Goal: Information Seeking & Learning: Check status

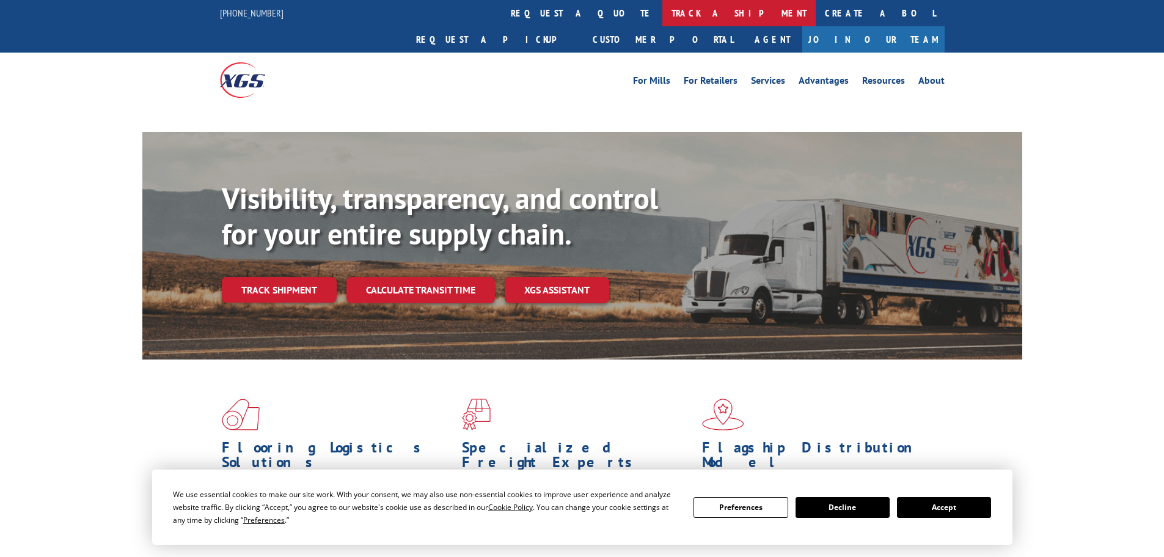
click at [662, 23] on link "track a shipment" at bounding box center [738, 13] width 153 height 26
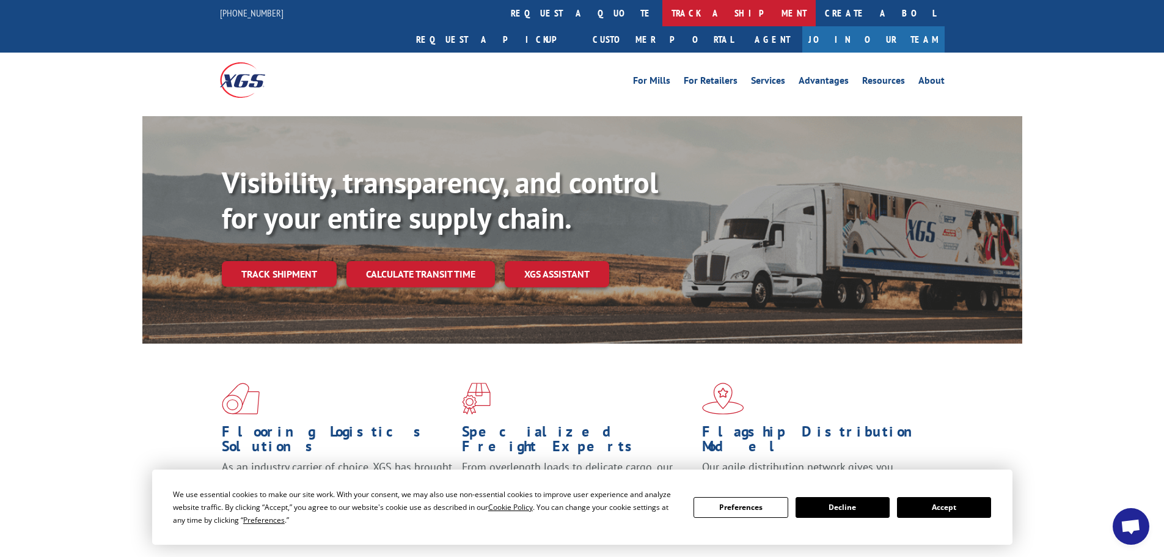
click at [662, 25] on link "track a shipment" at bounding box center [738, 13] width 153 height 26
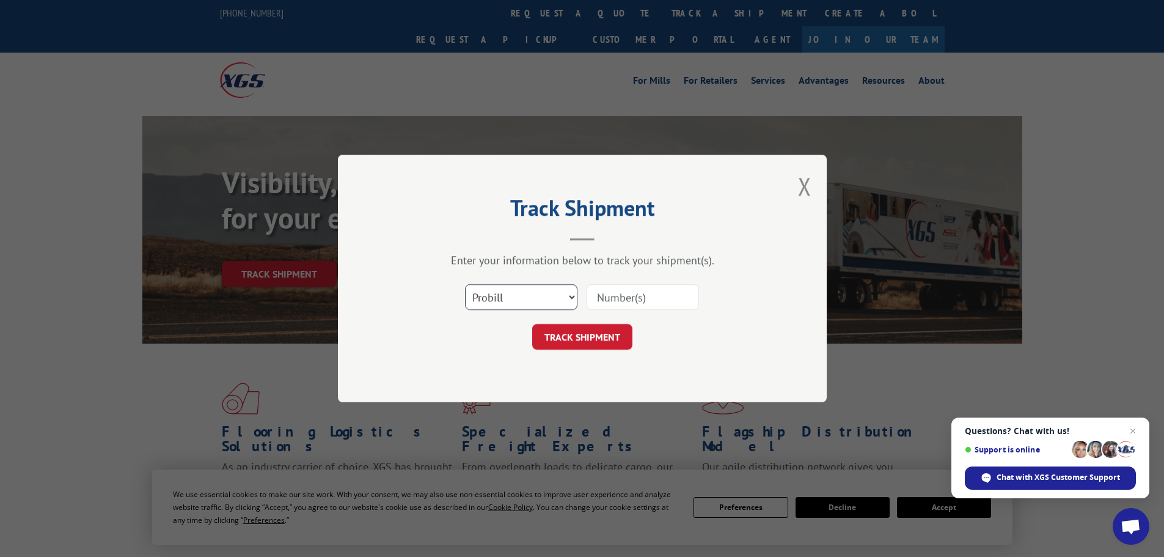
click at [510, 297] on select "Select category... Probill BOL PO" at bounding box center [521, 297] width 112 height 26
select select "bol"
click at [465, 284] on select "Select category... Probill BOL PO" at bounding box center [521, 297] width 112 height 26
click at [640, 300] on input at bounding box center [643, 297] width 112 height 26
paste input "5530965"
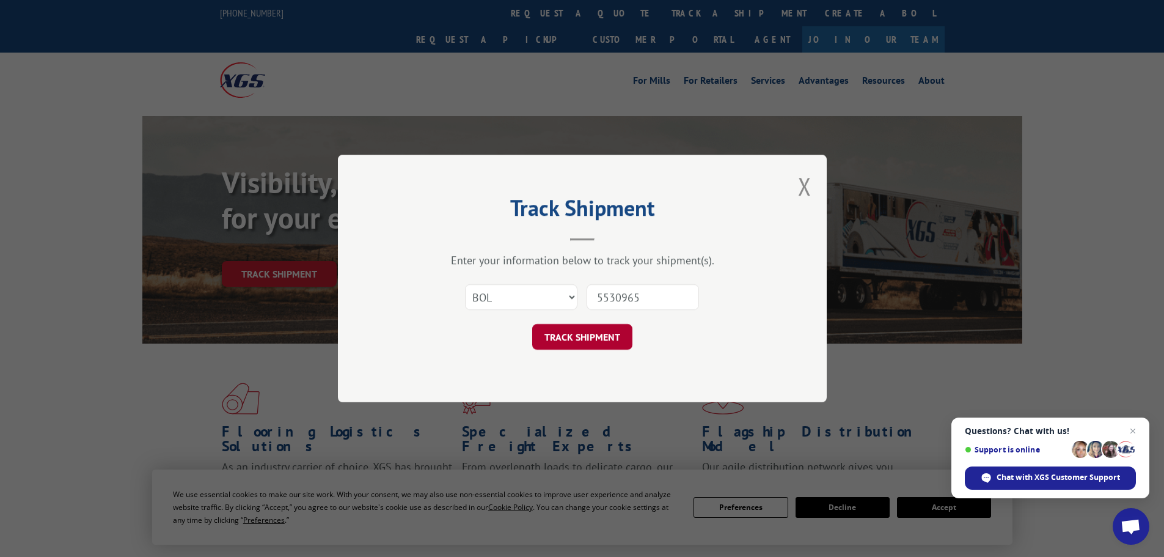
type input "5530965"
click at [563, 336] on button "TRACK SHIPMENT" at bounding box center [582, 337] width 100 height 26
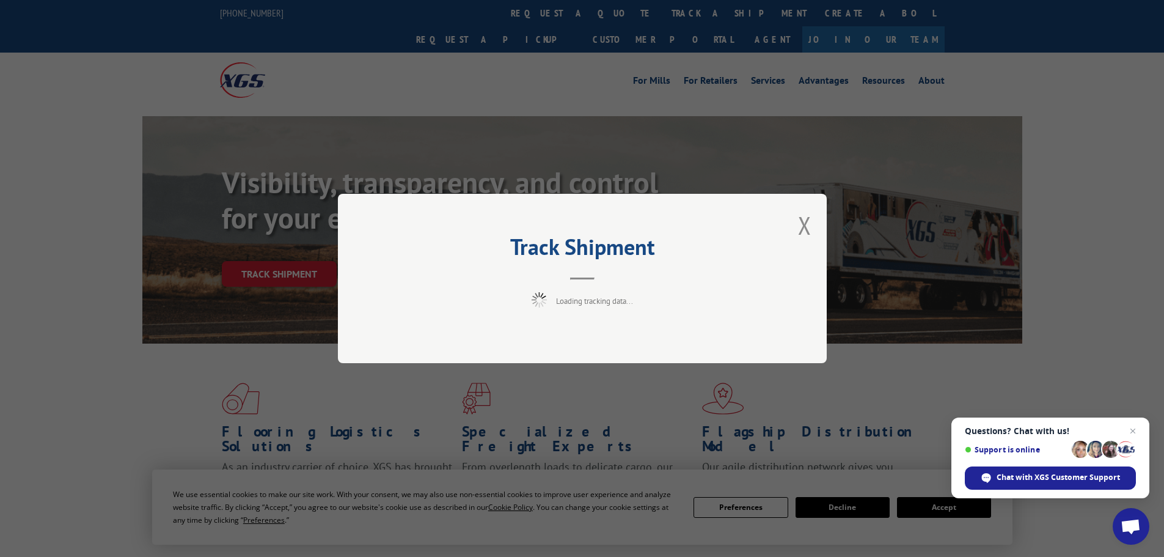
click at [1130, 430] on span "Close chat" at bounding box center [1132, 430] width 15 height 15
